Goal: Find specific page/section

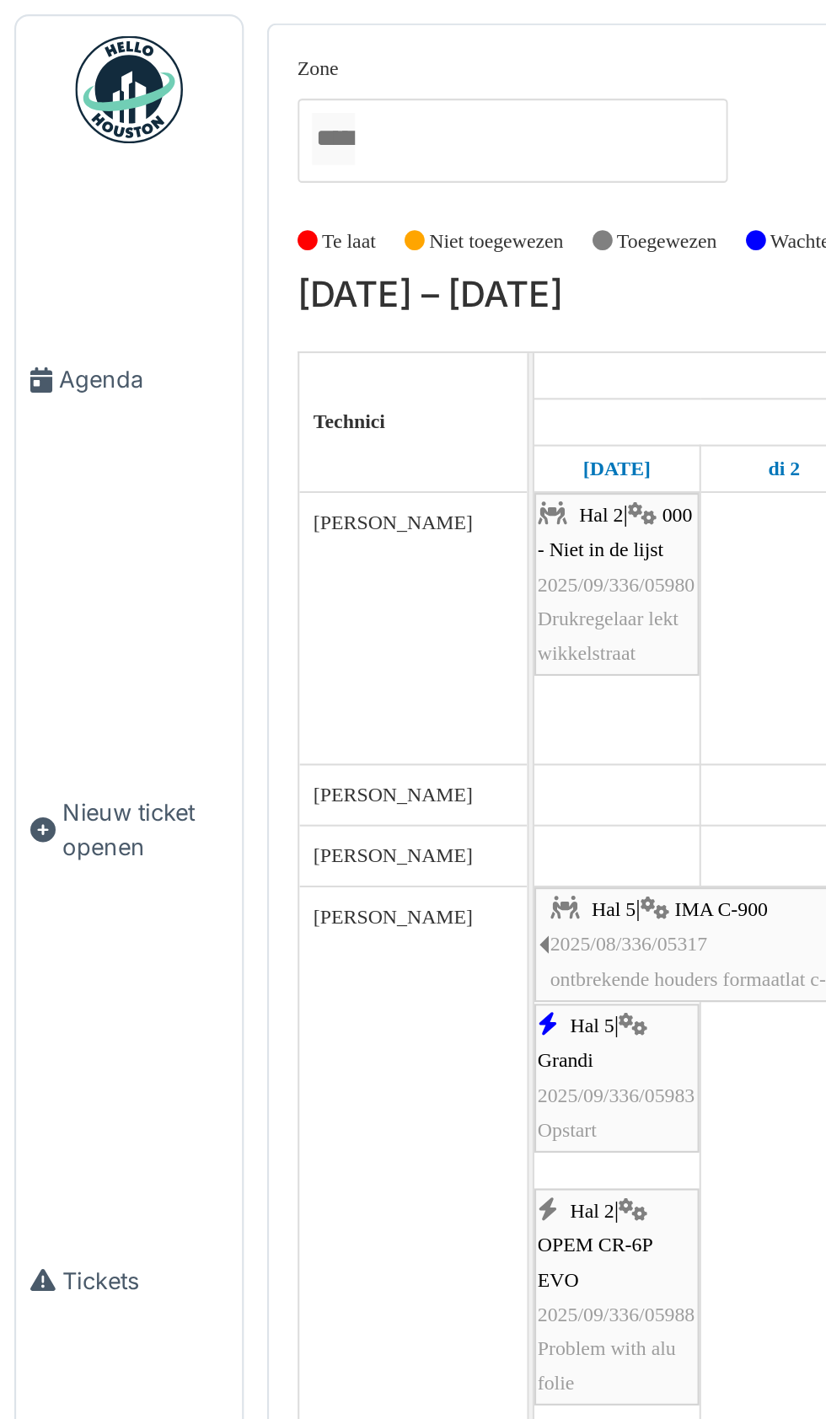
click at [51, 186] on span "Agenda" at bounding box center [67, 178] width 79 height 16
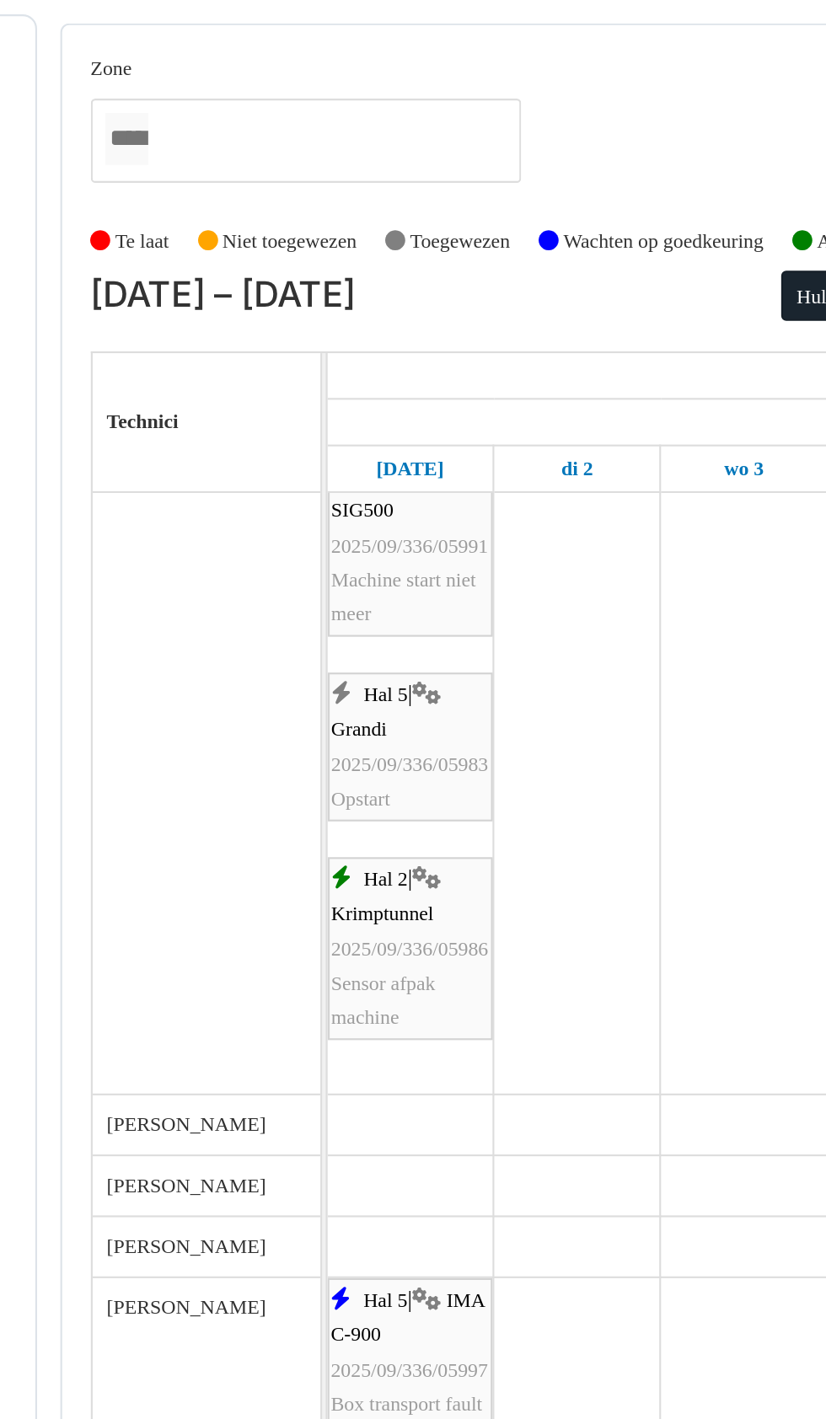
scroll to position [978, 0]
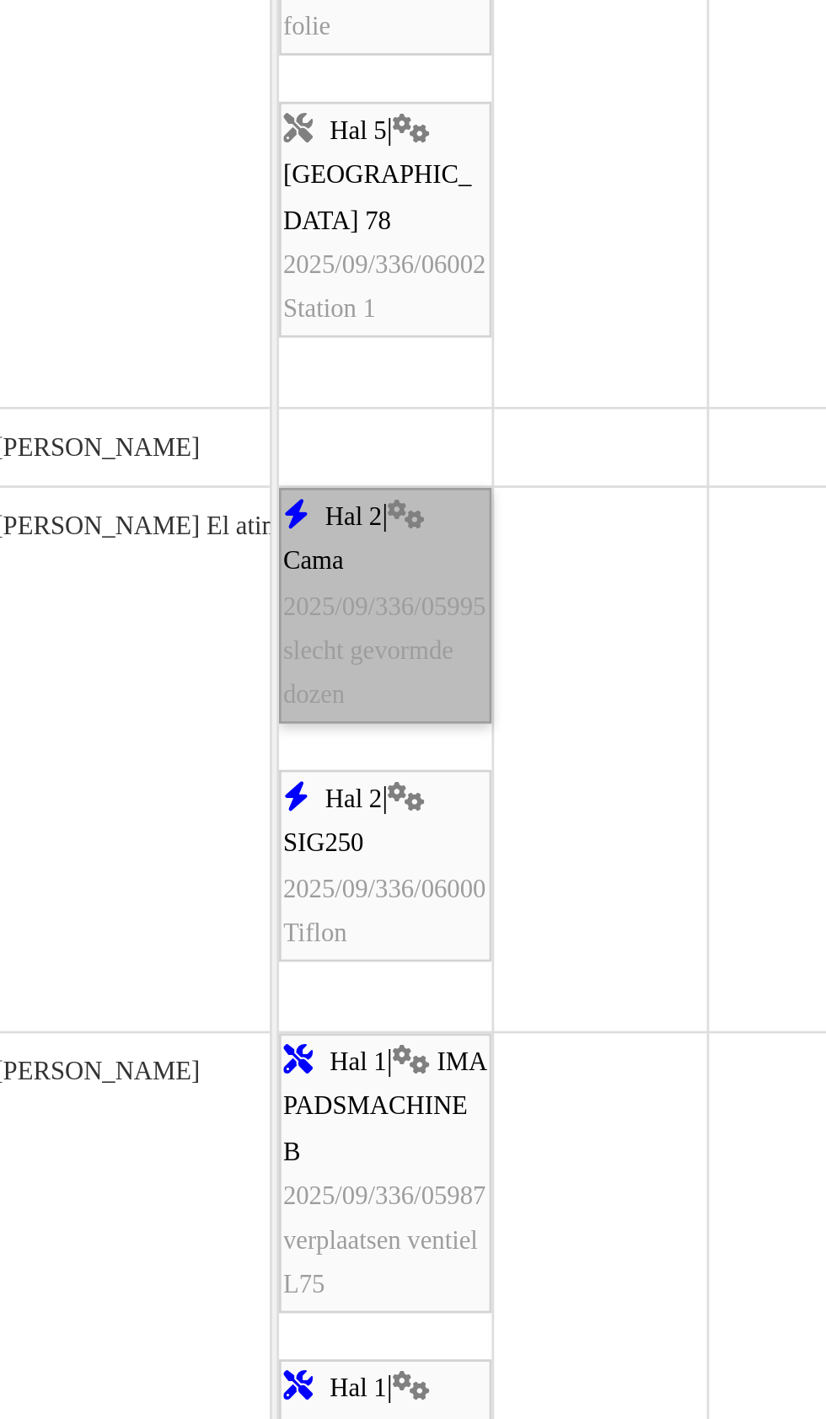
click at [287, 693] on link "Hal 2 | Cama 2025/09/336/05995 slecht gevormde dozen" at bounding box center [290, 685] width 78 height 86
